Goal: Contribute content: Add original content to the website for others to see

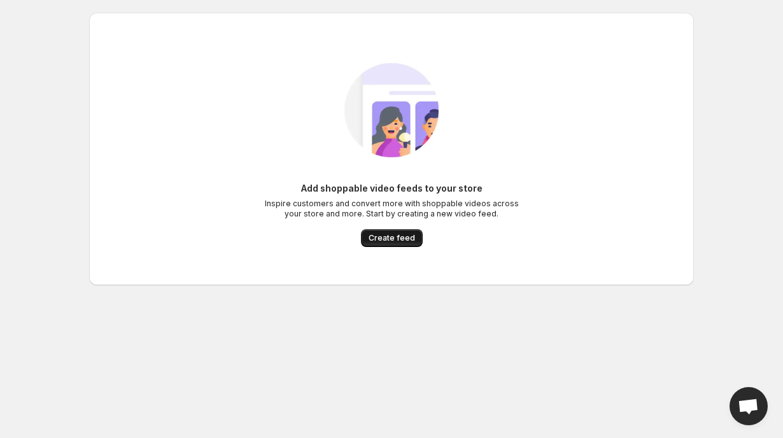
click at [373, 233] on button "Create feed" at bounding box center [392, 238] width 62 height 18
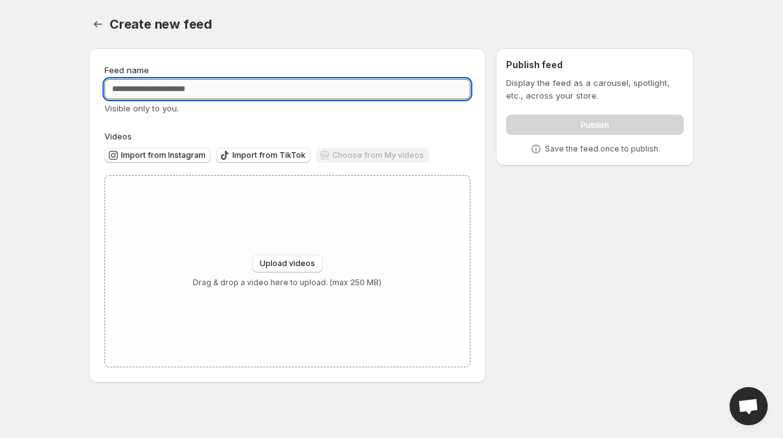
click at [313, 90] on input "Feed name" at bounding box center [287, 89] width 366 height 20
type input "*"
type input "**********"
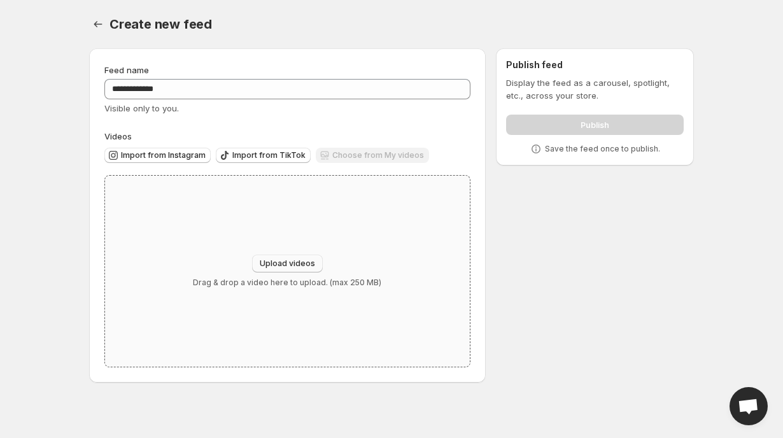
click at [293, 255] on button "Upload videos" at bounding box center [287, 264] width 71 height 18
click at [285, 266] on span "Upload videos" at bounding box center [287, 263] width 55 height 10
type input "**********"
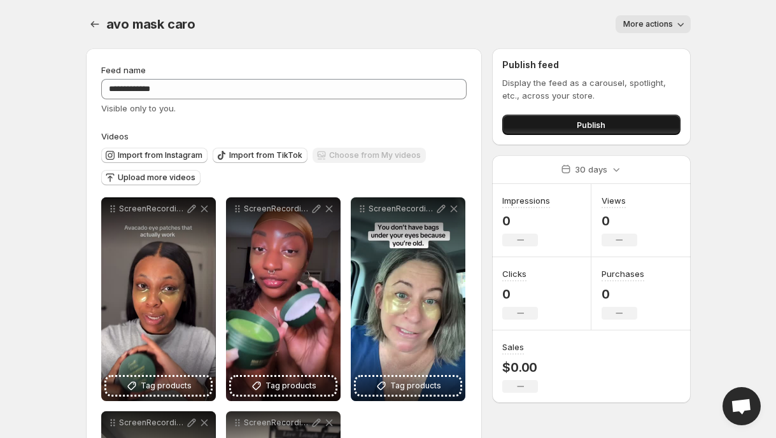
click at [522, 124] on button "Publish" at bounding box center [591, 125] width 178 height 20
click at [549, 113] on div "Publish" at bounding box center [591, 121] width 178 height 25
click at [548, 118] on button "Publish" at bounding box center [591, 125] width 178 height 20
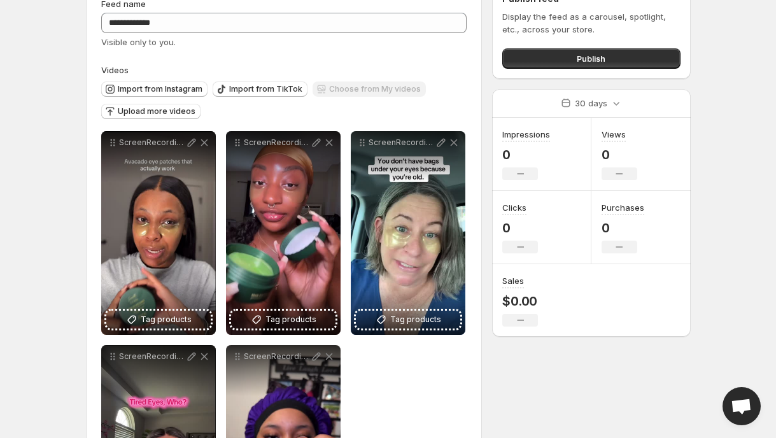
scroll to position [8, 0]
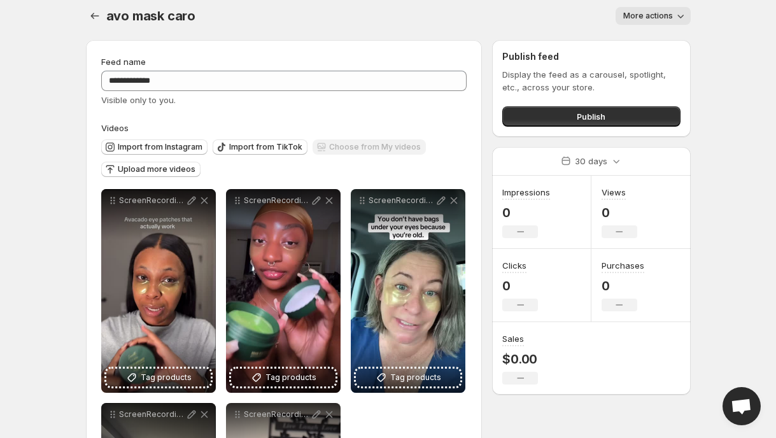
click at [640, 19] on span "More actions" at bounding box center [648, 16] width 50 height 10
click at [561, 23] on div "More actions" at bounding box center [451, 16] width 480 height 18
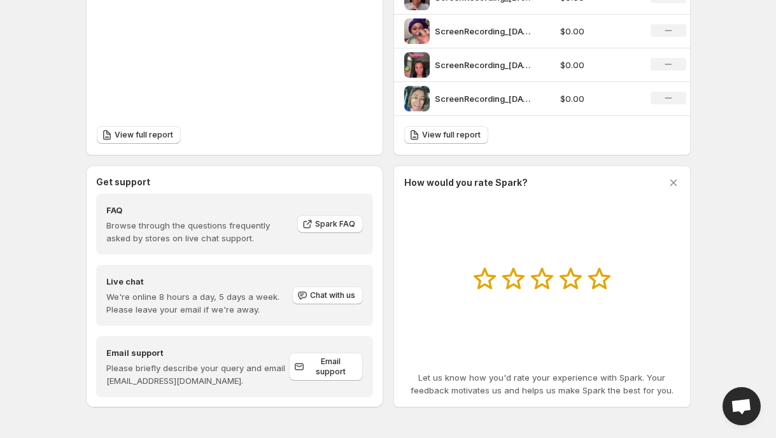
scroll to position [538, 0]
